Goal: Task Accomplishment & Management: Complete application form

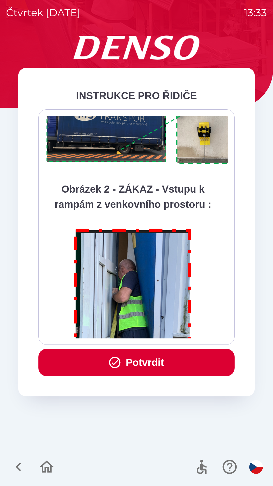
scroll to position [2845, 0]
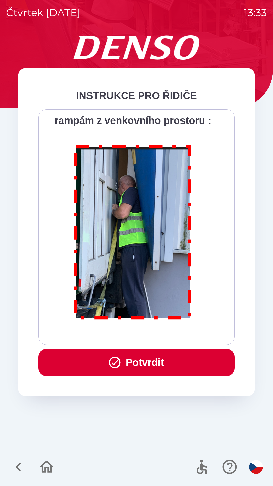
click at [163, 362] on button "Potvrdit" at bounding box center [136, 362] width 196 height 27
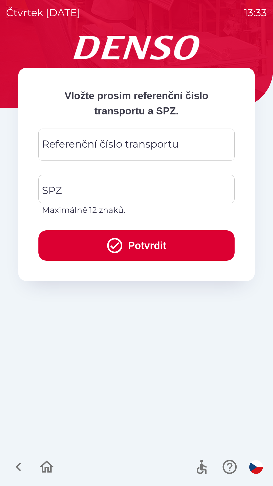
click at [152, 146] on div "Referenční číslo transportu Referenční číslo transportu" at bounding box center [136, 145] width 196 height 32
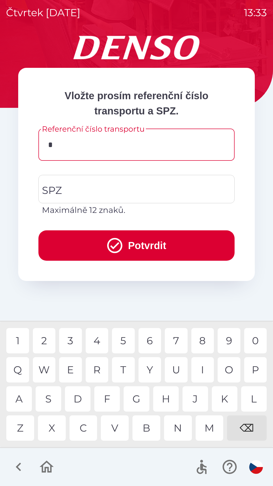
click at [71, 340] on div "3" at bounding box center [70, 340] width 23 height 25
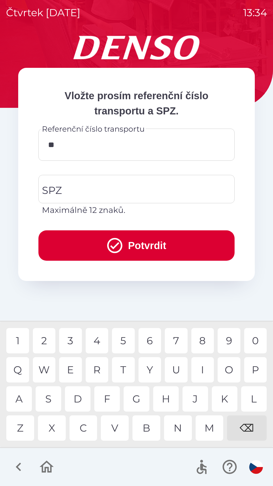
click at [101, 338] on div "4" at bounding box center [97, 340] width 23 height 25
type input "******"
click at [111, 192] on input "SPZ" at bounding box center [133, 189] width 184 height 24
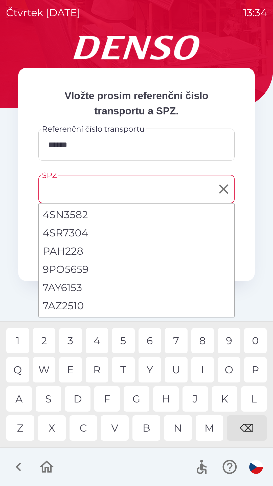
click at [80, 306] on li "7AZ2510" at bounding box center [137, 306] width 196 height 18
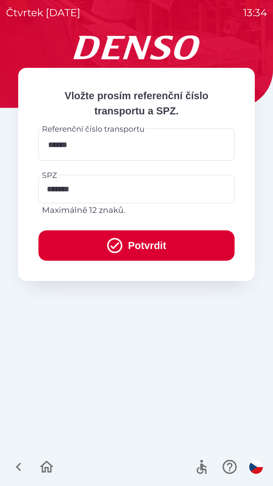
type input "*******"
click at [155, 244] on button "Potvrdit" at bounding box center [136, 245] width 196 height 30
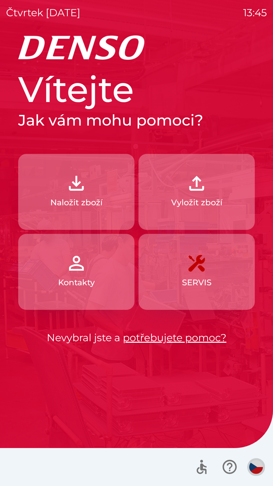
click at [255, 463] on img "button" at bounding box center [257, 467] width 14 height 14
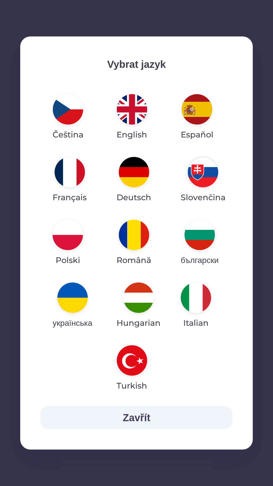
click at [80, 305] on img "button" at bounding box center [72, 298] width 30 height 30
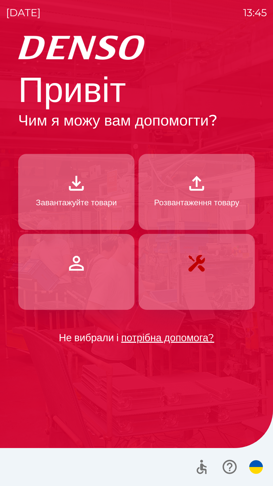
click at [85, 199] on p "Завантажуйте товари" at bounding box center [76, 202] width 81 height 12
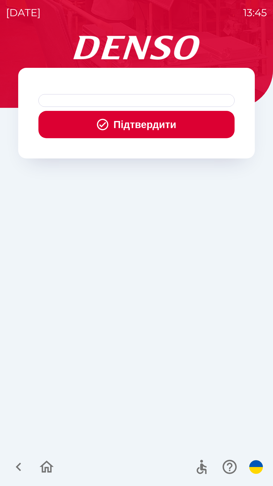
click at [131, 128] on button "Підтвердити" at bounding box center [136, 124] width 196 height 27
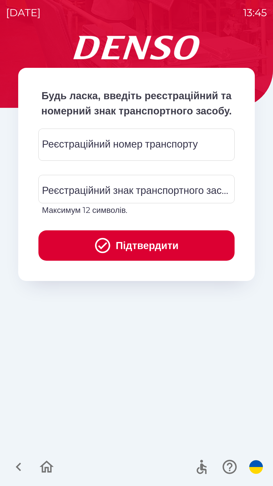
click at [113, 157] on div "Реєстраційний номер транспорту Реєстраційний номер транспорту" at bounding box center [136, 145] width 196 height 32
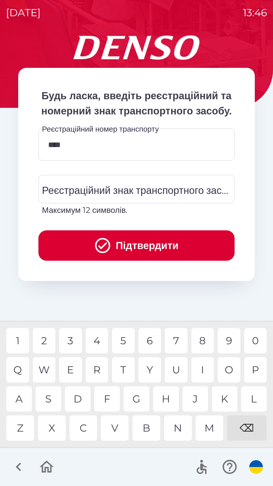
click at [255, 340] on div "0" at bounding box center [256, 340] width 23 height 25
type input "******"
click at [114, 204] on div "Реєстраційний знак транспортного засобу Реєстраційний знак транспортного засобу…" at bounding box center [136, 195] width 196 height 41
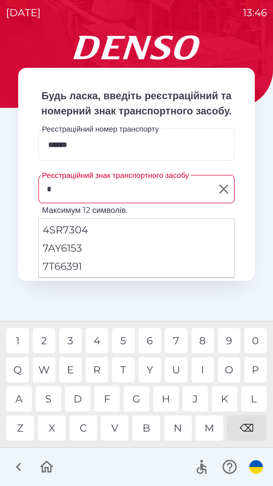
click at [174, 339] on div "7" at bounding box center [176, 340] width 23 height 25
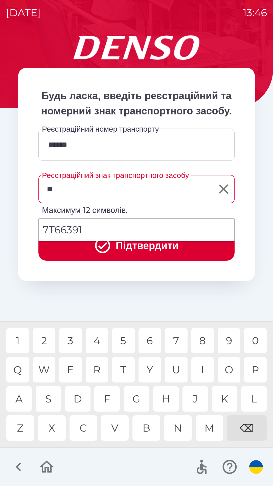
type input "***"
click at [150, 341] on div "6" at bounding box center [150, 340] width 23 height 25
click at [134, 261] on button "Підтвердити" at bounding box center [136, 245] width 196 height 30
